Goal: Complete application form

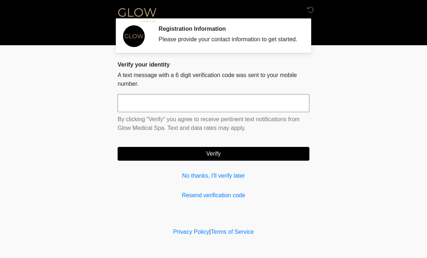
click at [182, 112] on input "text" at bounding box center [214, 103] width 192 height 18
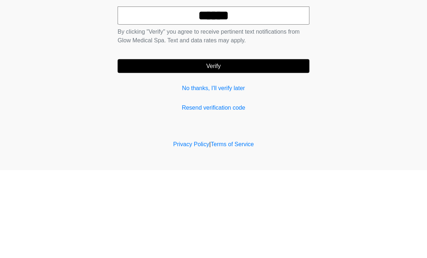
type input "******"
click at [257, 147] on button "Verify" at bounding box center [214, 154] width 192 height 14
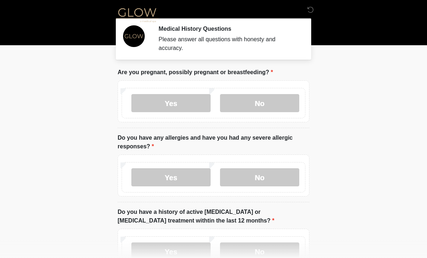
click at [278, 106] on label "No" at bounding box center [259, 103] width 79 height 18
click at [281, 179] on label "No" at bounding box center [259, 177] width 79 height 18
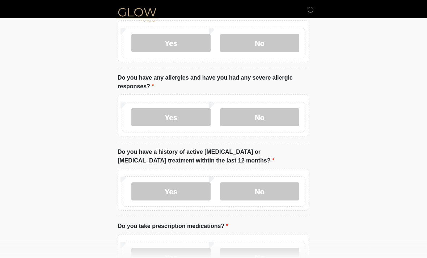
scroll to position [60, 0]
click at [272, 192] on label "No" at bounding box center [259, 191] width 79 height 18
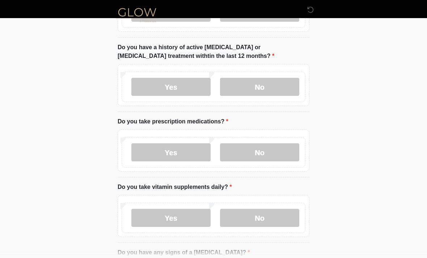
scroll to position [163, 0]
click at [173, 153] on label "Yes" at bounding box center [170, 153] width 79 height 18
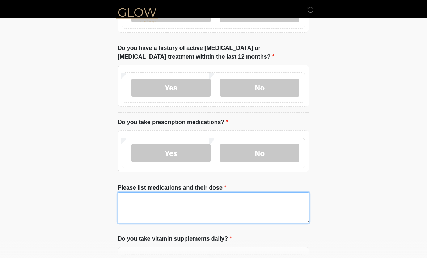
click at [197, 204] on textarea "Please list medications and their dose" at bounding box center [214, 207] width 192 height 31
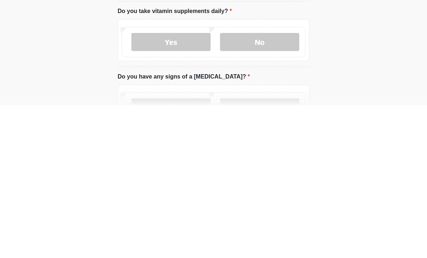
scroll to position [240, 0]
type textarea "**********"
click at [179, 184] on label "Yes" at bounding box center [170, 193] width 79 height 18
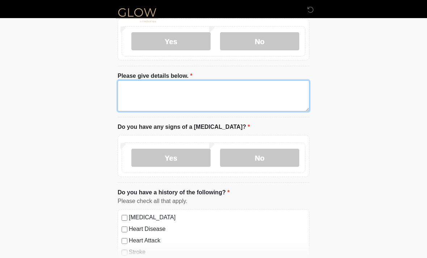
click at [191, 95] on textarea "Please give details below." at bounding box center [214, 95] width 192 height 31
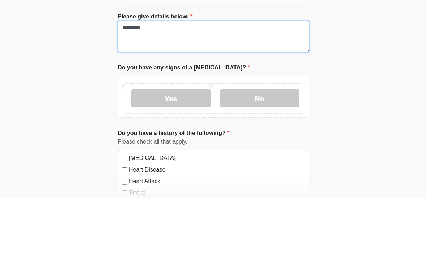
type textarea "********"
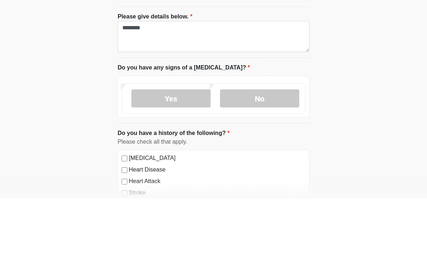
click at [279, 149] on label "No" at bounding box center [259, 158] width 79 height 18
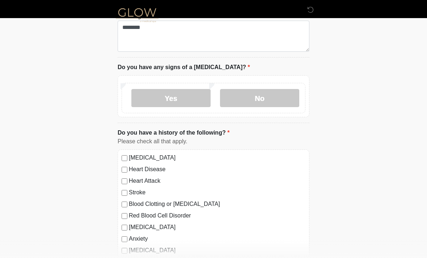
click at [268, 99] on label "No" at bounding box center [259, 98] width 79 height 18
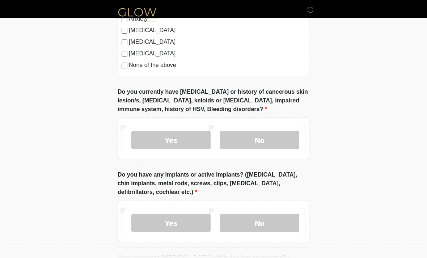
scroll to position [671, 0]
click at [181, 138] on label "Yes" at bounding box center [170, 140] width 79 height 18
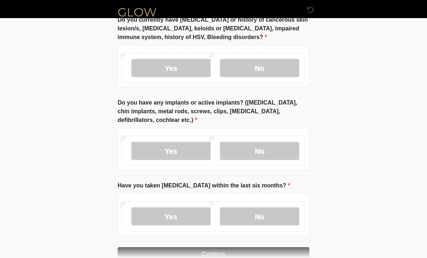
scroll to position [742, 0]
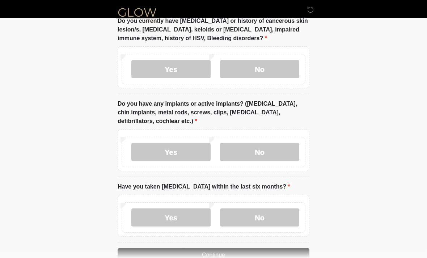
click at [285, 158] on label "No" at bounding box center [259, 152] width 79 height 18
click at [266, 222] on label "No" at bounding box center [259, 217] width 79 height 18
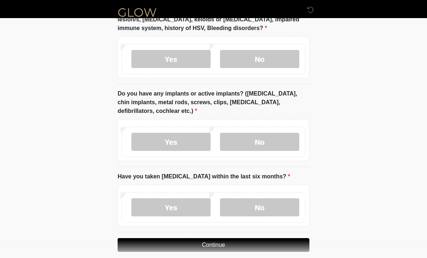
scroll to position [760, 0]
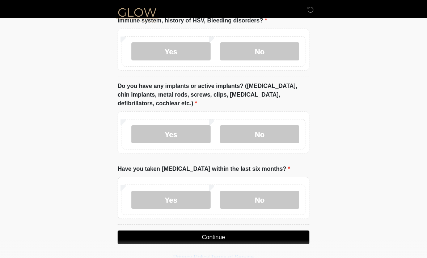
click at [260, 240] on button "Continue" at bounding box center [214, 237] width 192 height 14
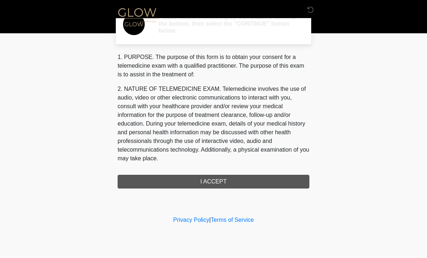
scroll to position [0, 0]
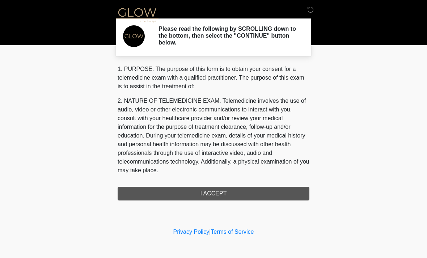
click at [265, 192] on div "1. PURPOSE. The purpose of this form is to obtain your consent for a telemedici…" at bounding box center [214, 133] width 192 height 136
click at [265, 197] on div "1. PURPOSE. The purpose of this form is to obtain your consent for a telemedici…" at bounding box center [214, 133] width 192 height 136
click at [246, 192] on div "1. PURPOSE. The purpose of this form is to obtain your consent for a telemedici…" at bounding box center [214, 133] width 192 height 136
click at [216, 199] on div "1. PURPOSE. The purpose of this form is to obtain your consent for a telemedici…" at bounding box center [214, 133] width 192 height 136
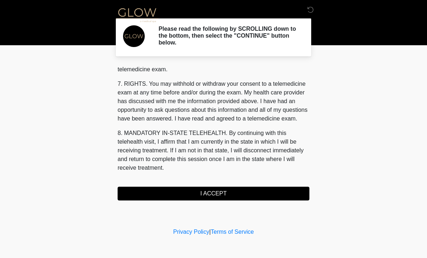
scroll to position [306, 0]
click at [256, 196] on button "I ACCEPT" at bounding box center [214, 194] width 192 height 14
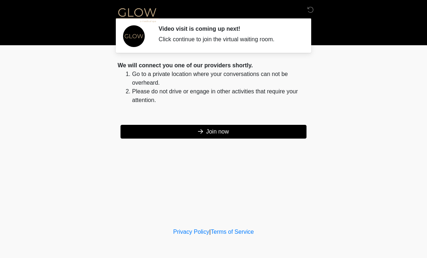
click at [263, 131] on button "Join now" at bounding box center [213, 132] width 186 height 14
